Goal: Information Seeking & Learning: Learn about a topic

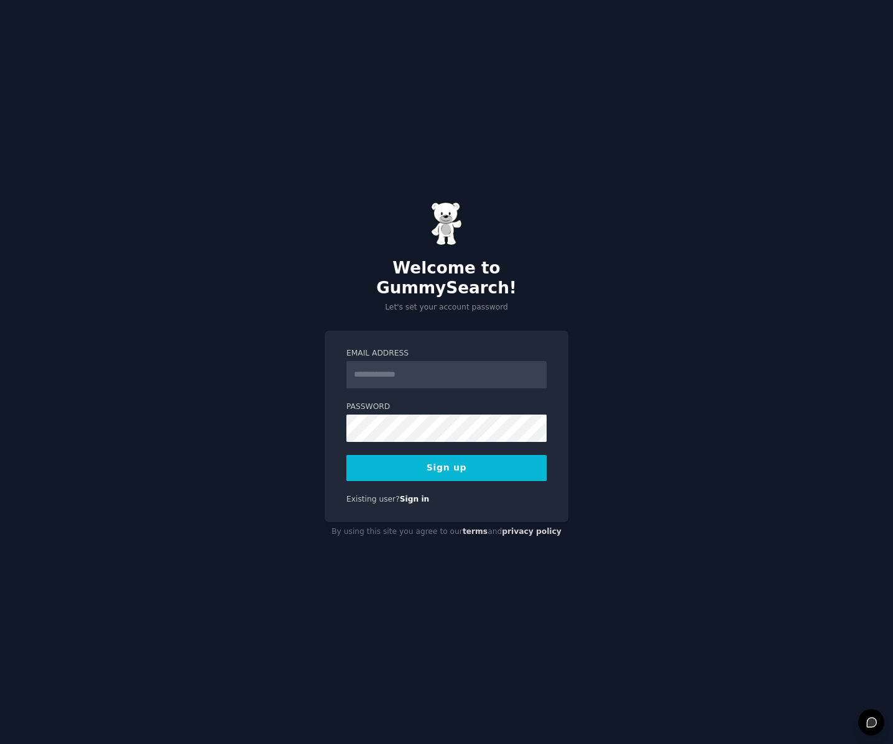
click at [389, 371] on input "Email Address" at bounding box center [446, 374] width 200 height 27
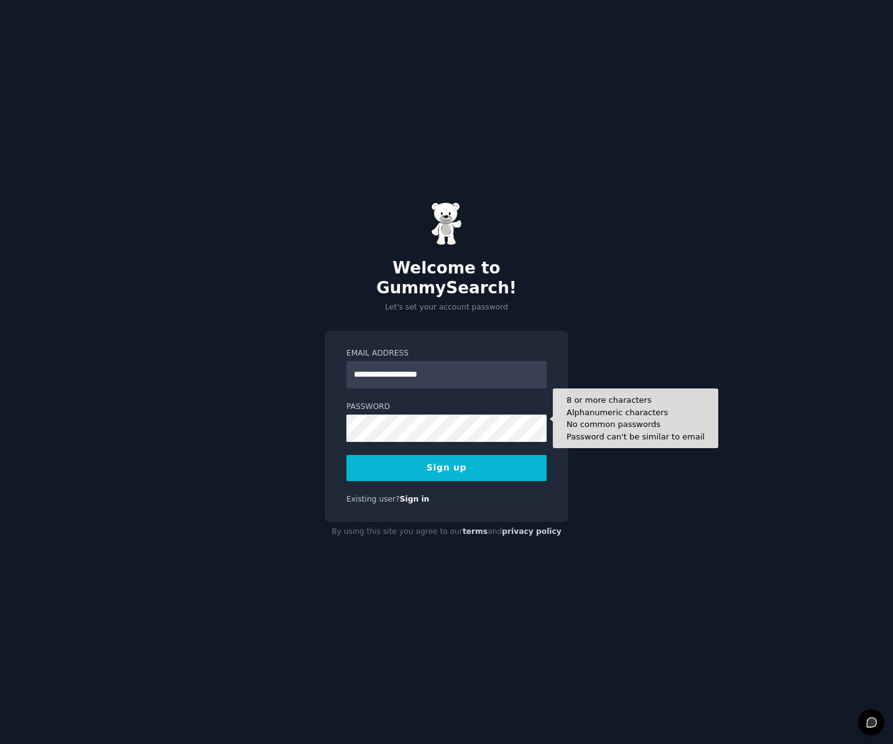
type input "**********"
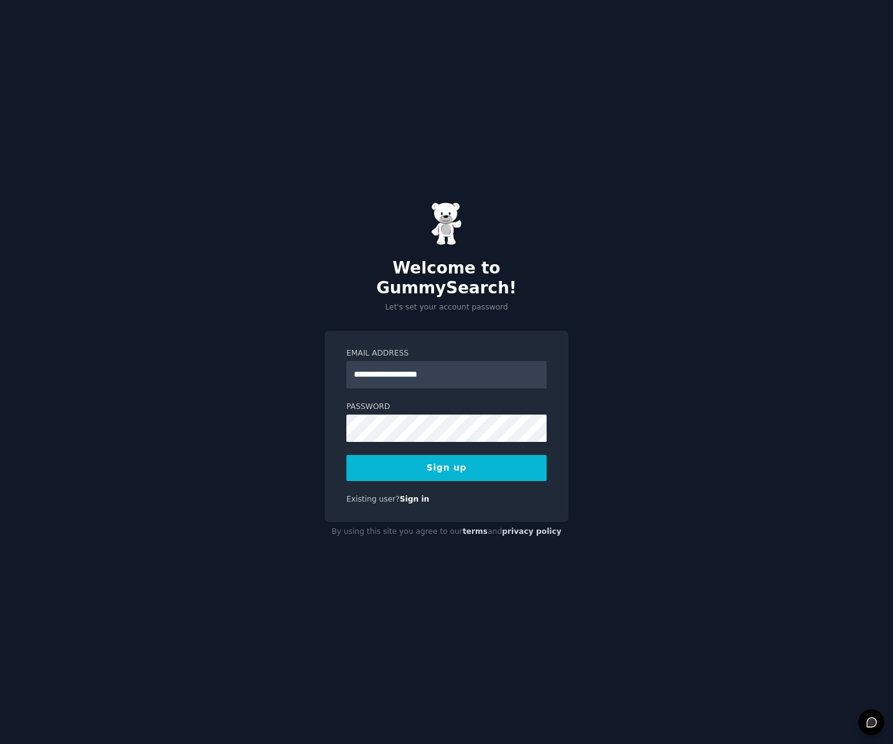
click at [466, 455] on button "Sign up" at bounding box center [446, 468] width 200 height 26
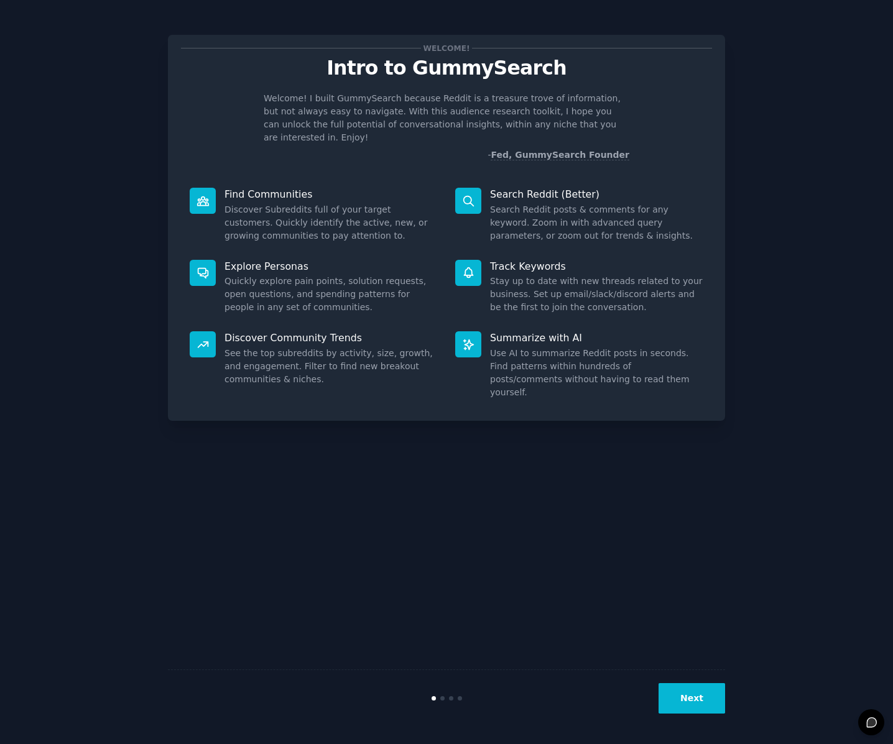
click at [687, 703] on button "Next" at bounding box center [691, 698] width 67 height 30
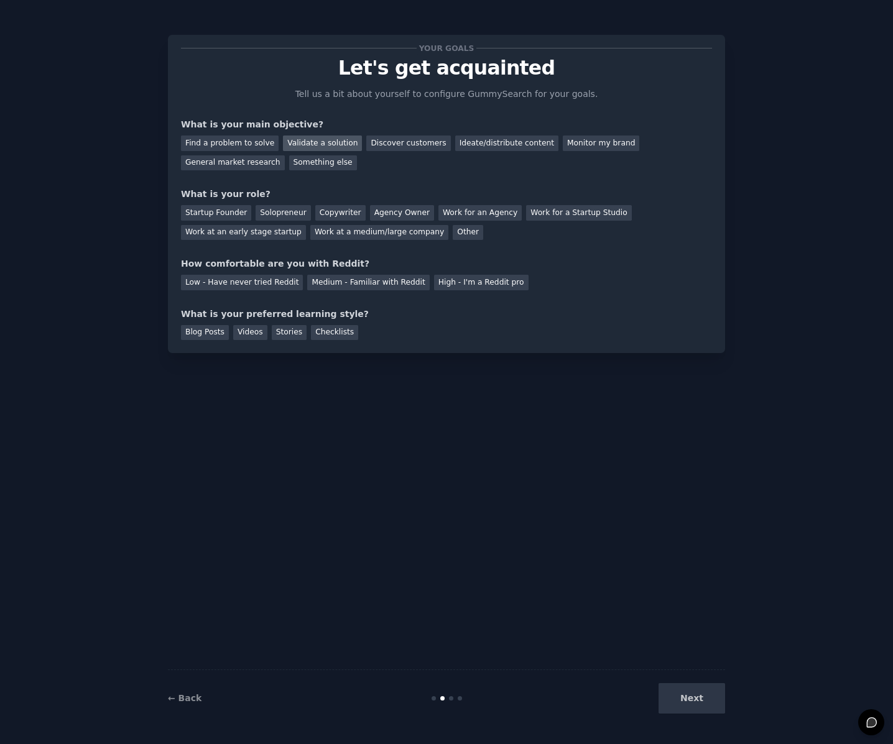
click at [313, 142] on div "Validate a solution" at bounding box center [322, 144] width 79 height 16
click at [212, 213] on div "Startup Founder" at bounding box center [216, 213] width 70 height 16
click at [359, 282] on div "Medium - Familiar with Reddit" at bounding box center [368, 283] width 122 height 16
click at [205, 331] on div "Blog Posts" at bounding box center [205, 333] width 48 height 16
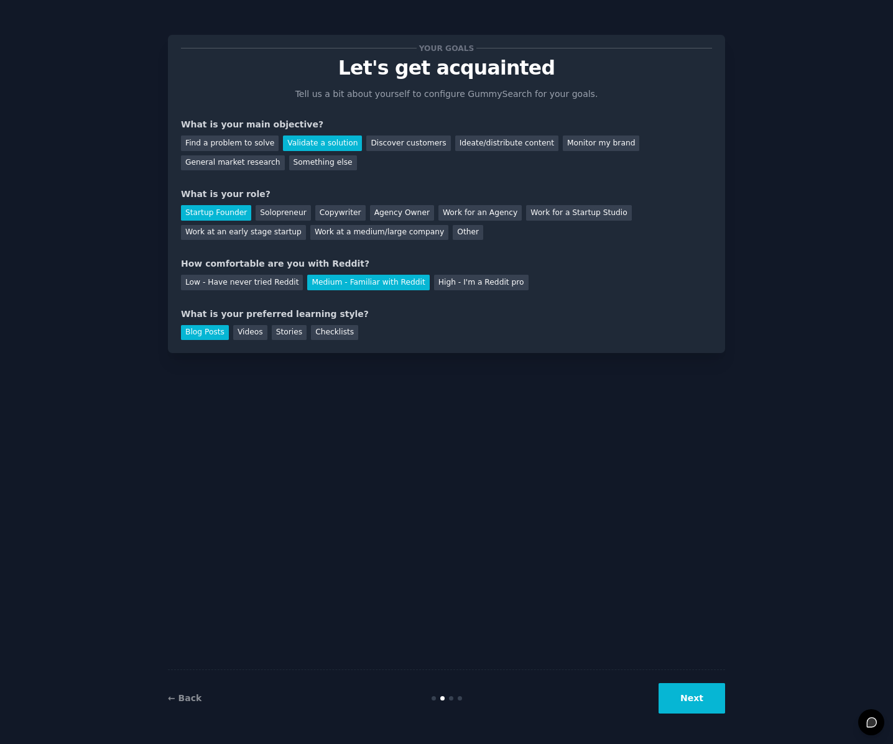
click at [693, 695] on button "Next" at bounding box center [691, 698] width 67 height 30
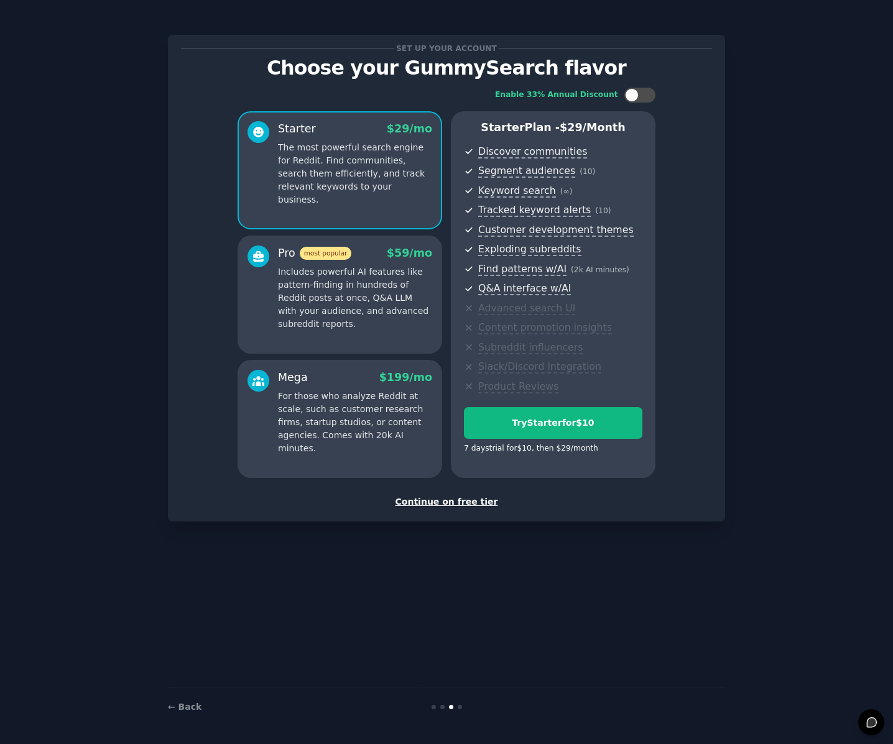
click at [438, 504] on div "Continue on free tier" at bounding box center [446, 501] width 531 height 13
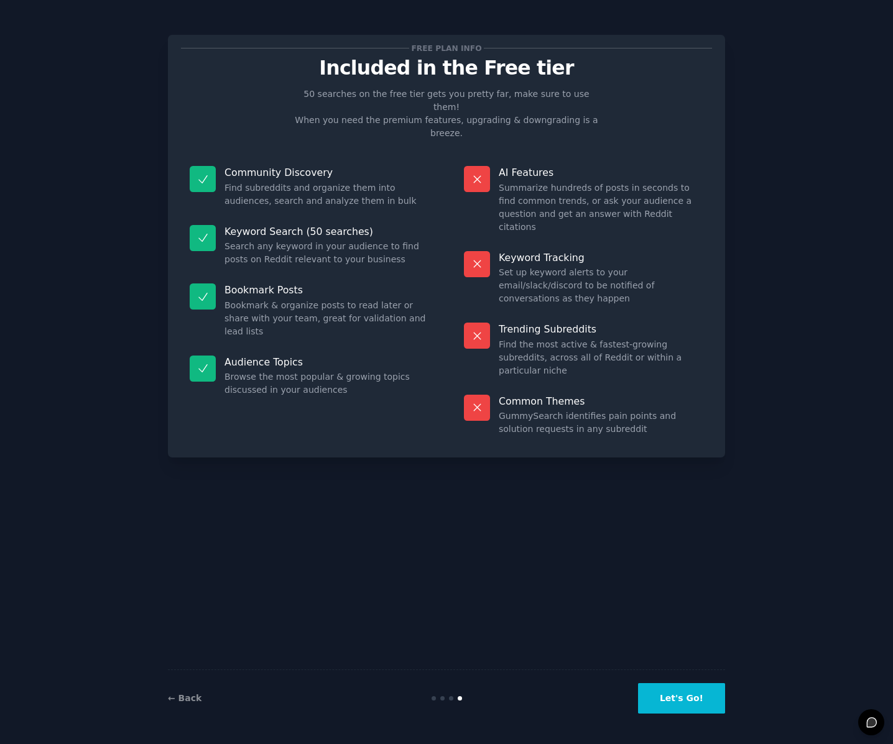
click at [689, 693] on button "Let's Go!" at bounding box center [681, 698] width 87 height 30
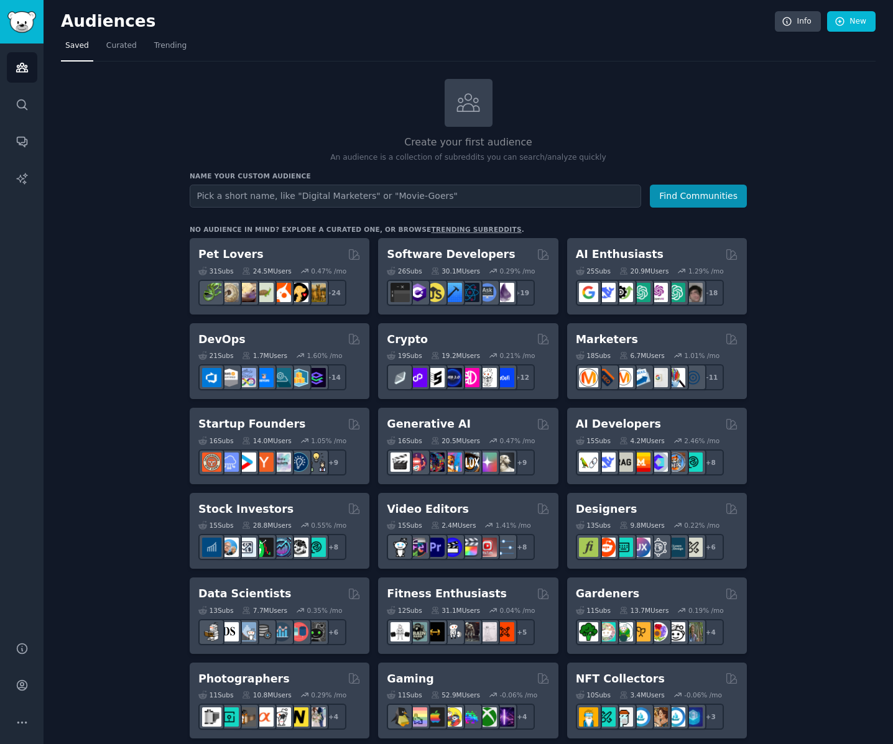
click at [259, 198] on input "text" at bounding box center [415, 196] width 451 height 23
type input "Private AI"
click at [688, 197] on button "Find Communities" at bounding box center [698, 196] width 97 height 23
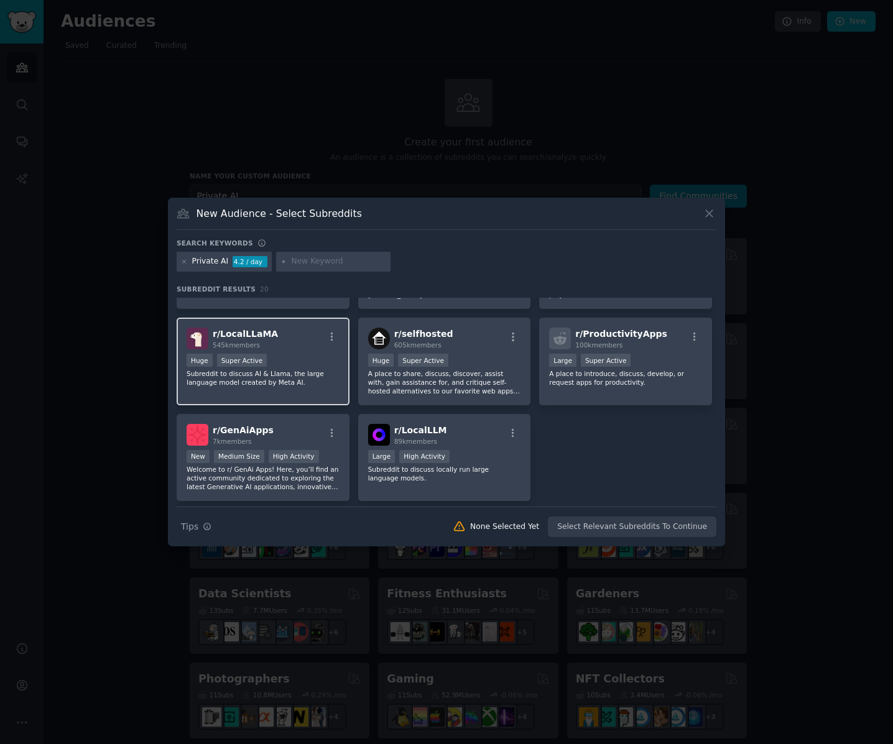
scroll to position [464, 0]
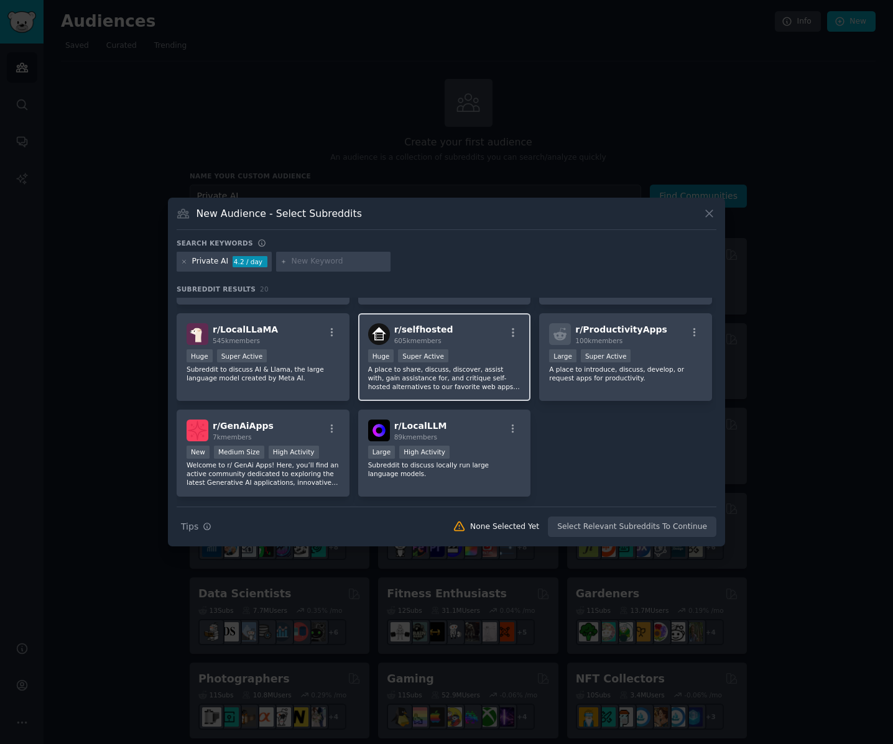
click at [419, 376] on p "A place to share, discuss, discover, assist with, gain assistance for, and crit…" at bounding box center [444, 378] width 153 height 26
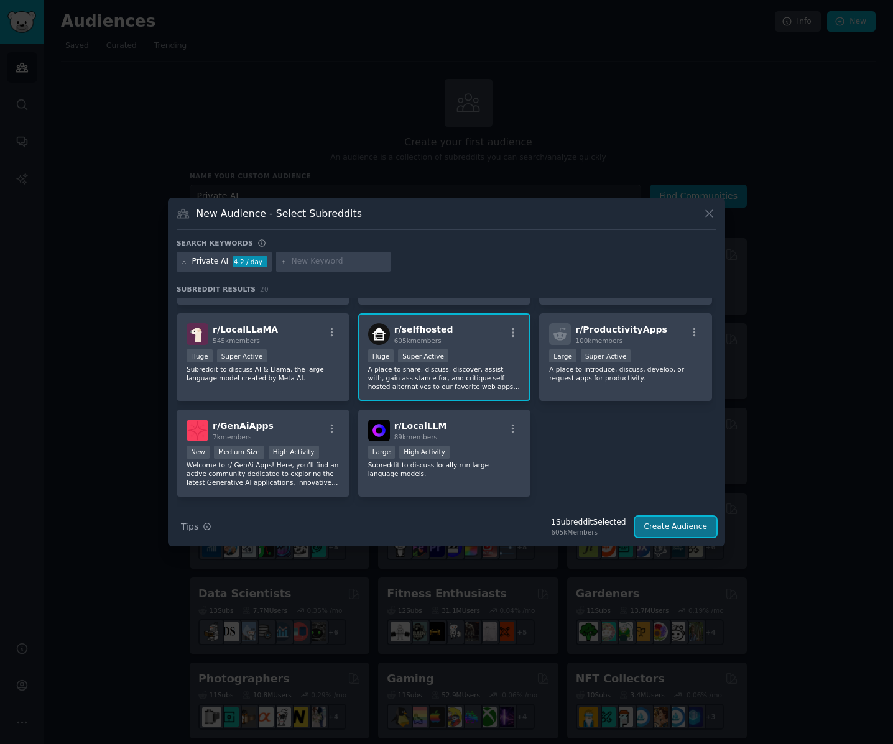
click at [666, 529] on button "Create Audience" at bounding box center [676, 527] width 82 height 21
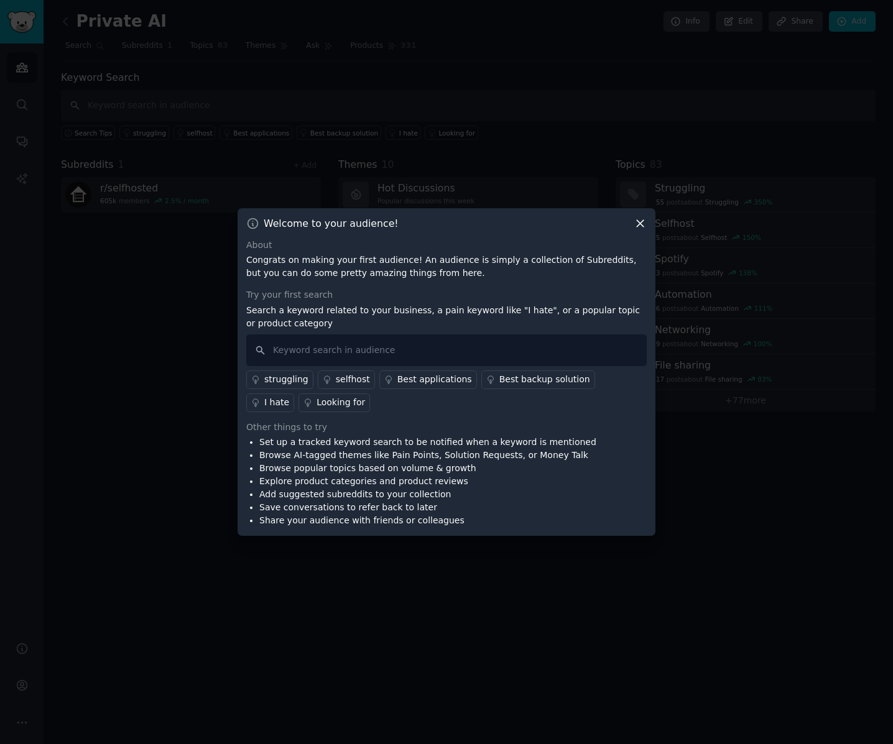
click at [349, 379] on div "selfhost" at bounding box center [353, 379] width 34 height 13
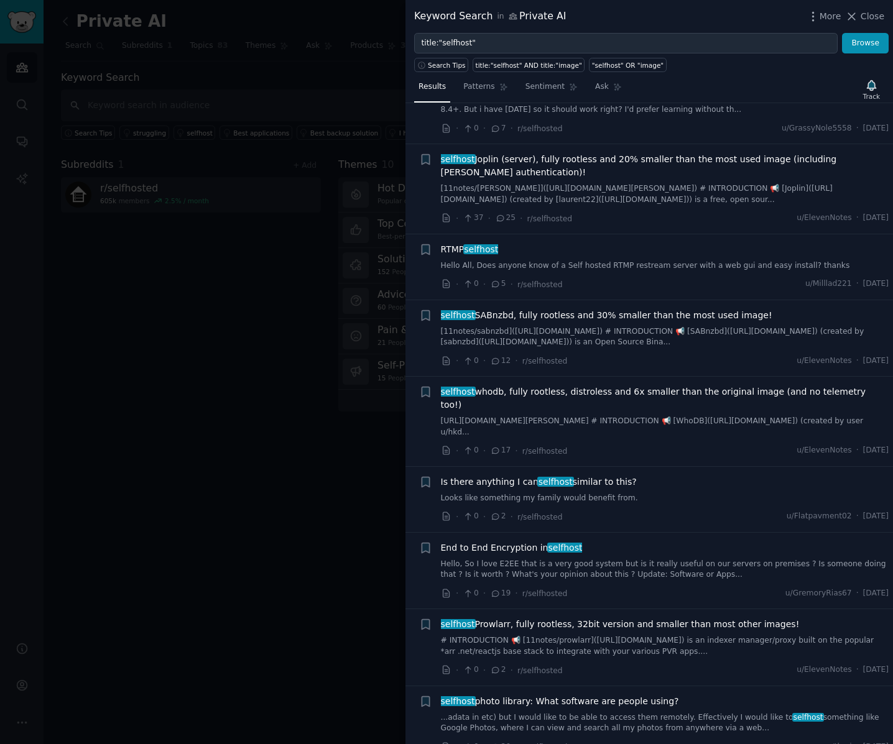
scroll to position [826, 0]
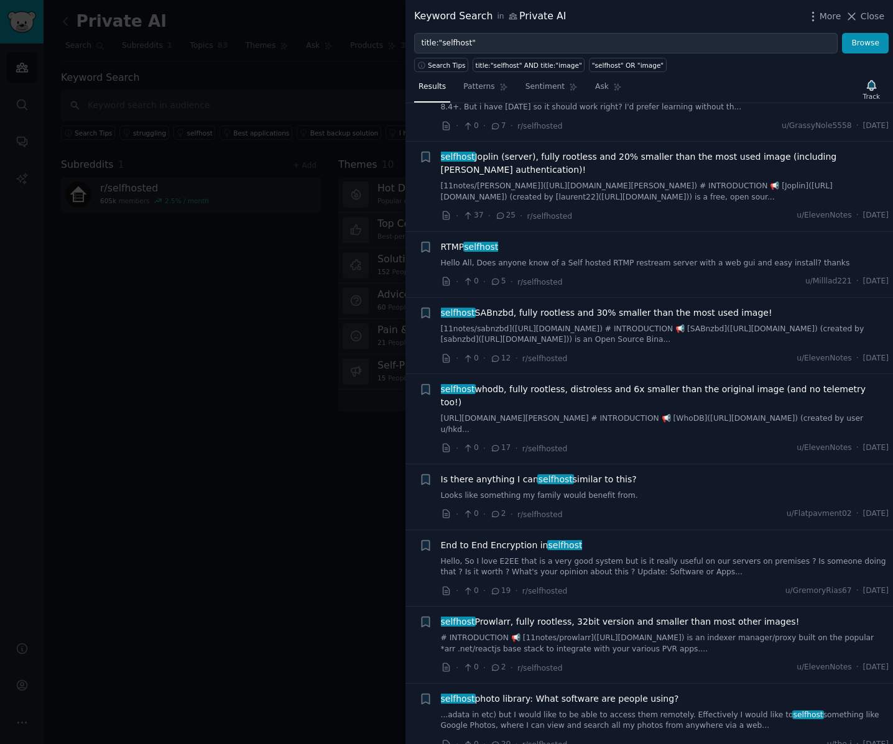
click at [587, 473] on span "Is there anything I can selfhost similar to this?" at bounding box center [539, 479] width 196 height 13
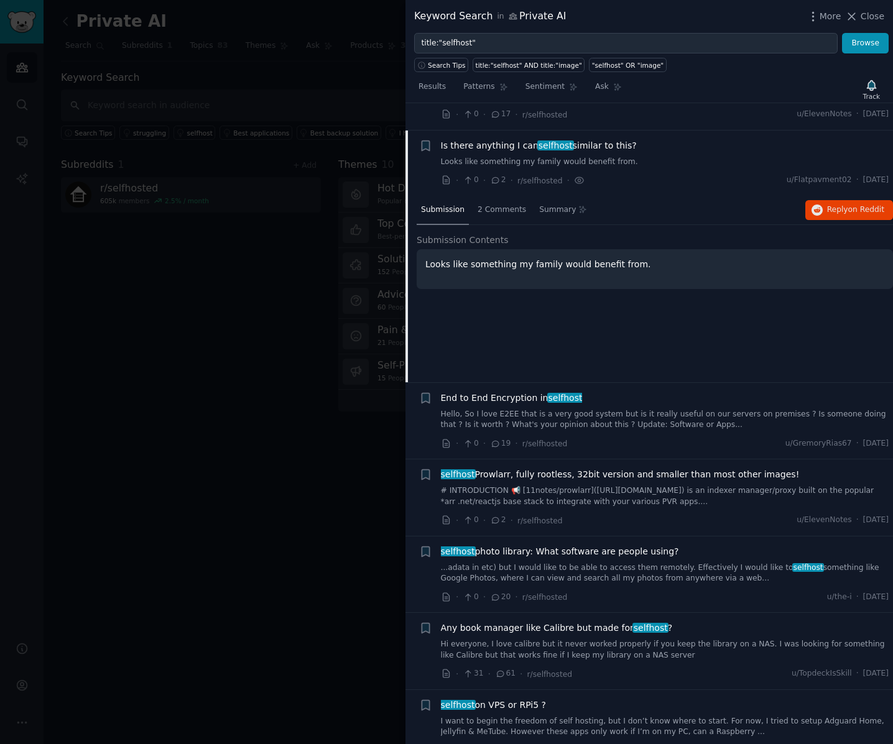
scroll to position [1163, 0]
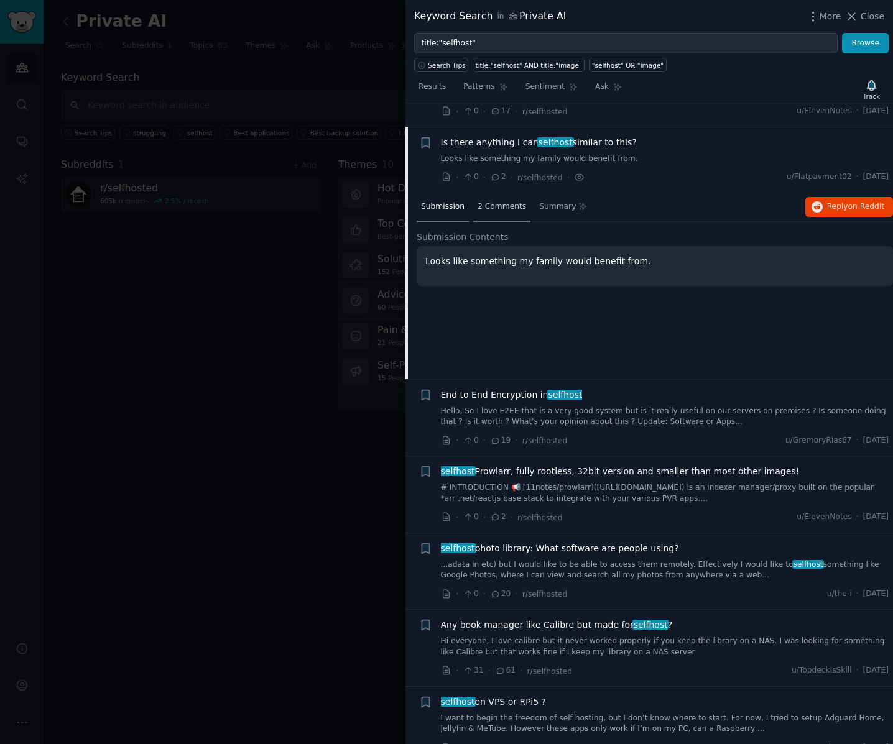
click at [501, 201] on span "2 Comments" at bounding box center [501, 206] width 48 height 11
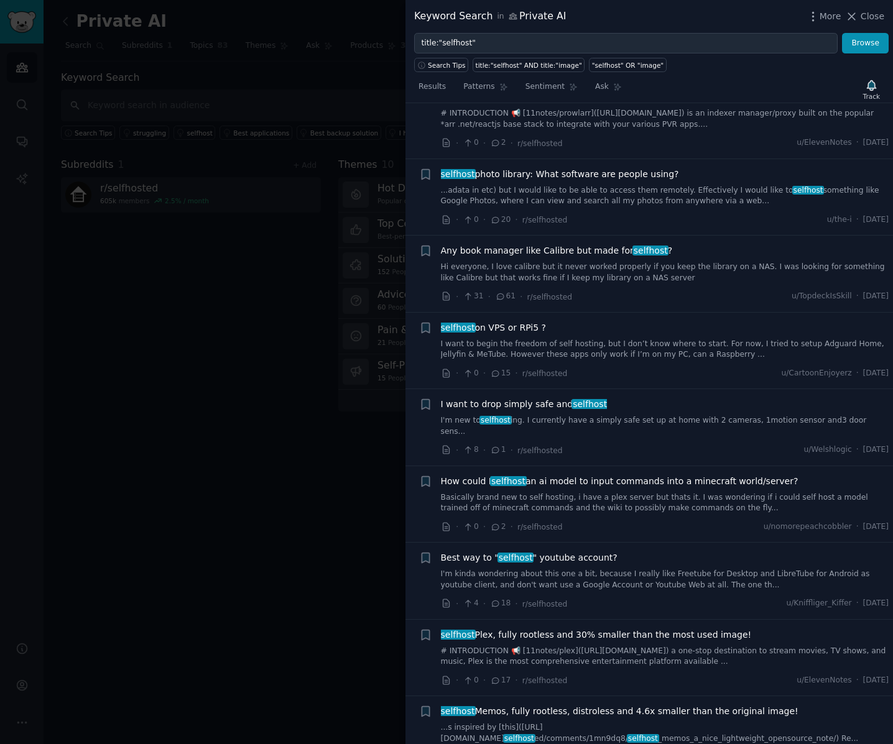
scroll to position [1484, 0]
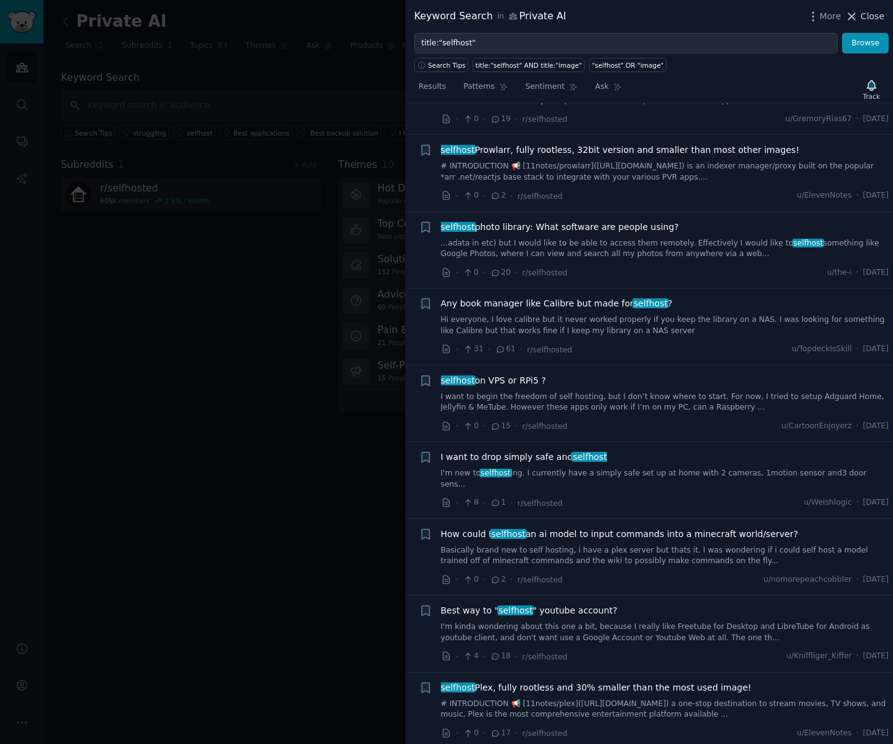
click at [864, 16] on span "Close" at bounding box center [872, 16] width 24 height 13
